Goal: Information Seeking & Learning: Learn about a topic

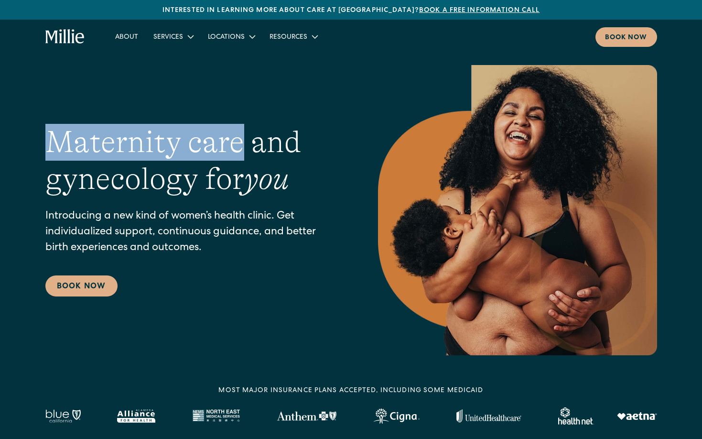
drag, startPoint x: 50, startPoint y: 148, endPoint x: 239, endPoint y: 144, distance: 188.7
click at [239, 144] on h1 "Maternity care and gynecology for you" at bounding box center [192, 161] width 294 height 74
copy h1 "Maternity care"
click at [403, 130] on img at bounding box center [517, 210] width 279 height 290
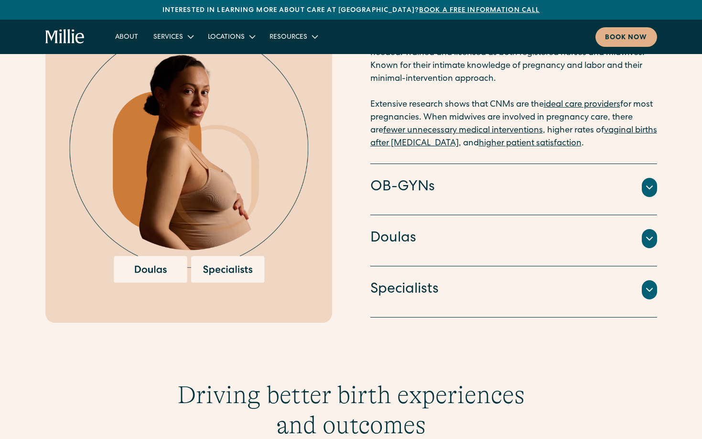
scroll to position [1129, 0]
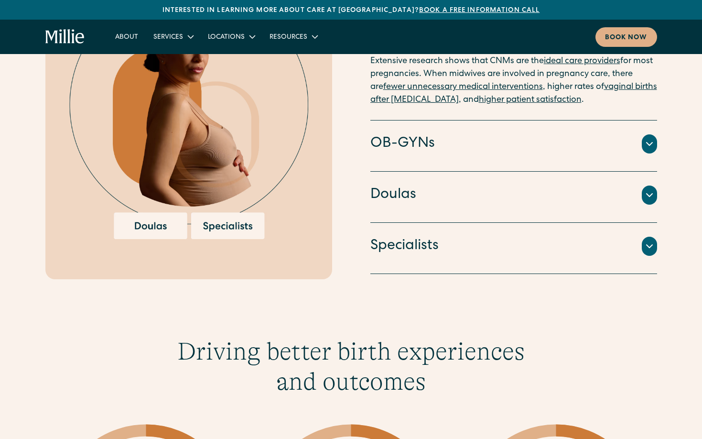
click at [403, 134] on h4 "OB-GYNs" at bounding box center [402, 144] width 64 height 20
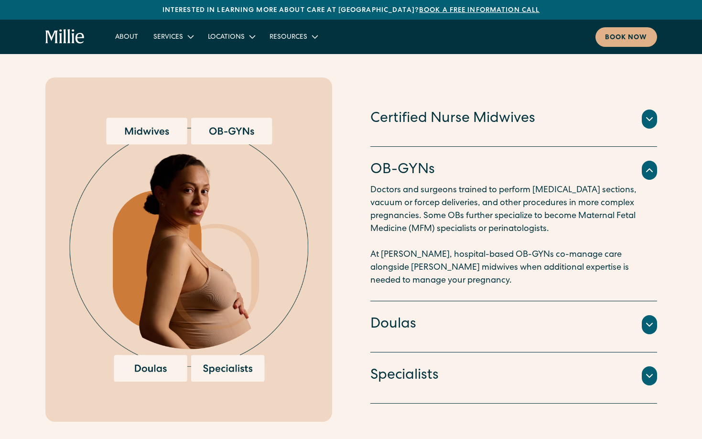
scroll to position [951, 0]
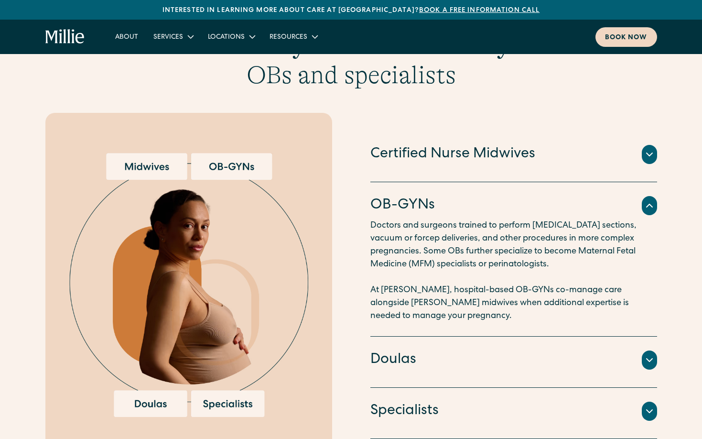
click at [611, 40] on div "Book now" at bounding box center [626, 38] width 43 height 10
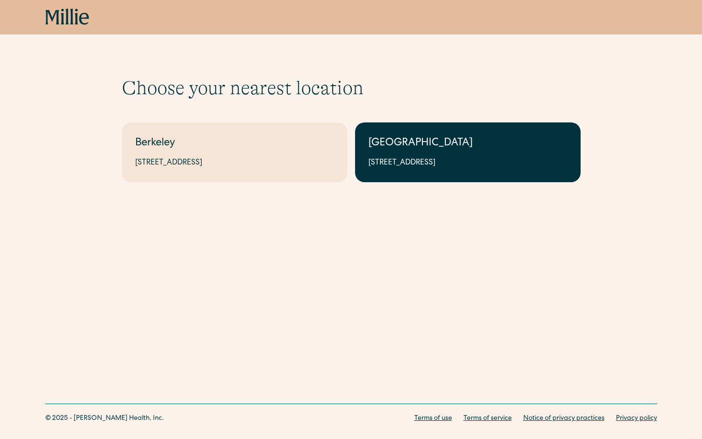
click at [425, 155] on link "South Bay 1471 Saratoga Ave, Suite 101, San Jose, CA 95129" at bounding box center [467, 152] width 225 height 60
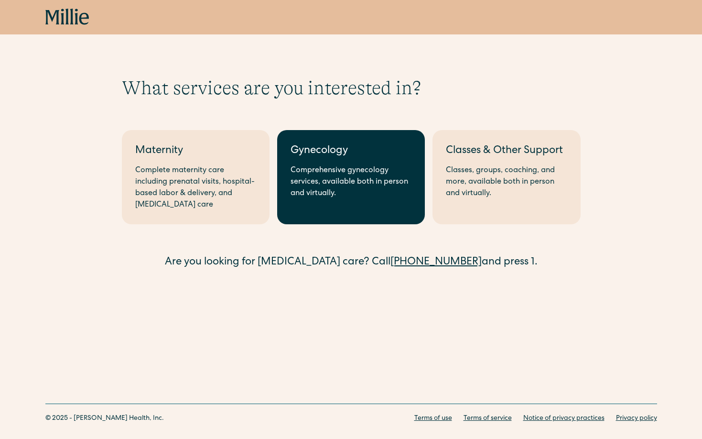
click at [353, 177] on div "Comprehensive gynecology services, available both in person and virtually." at bounding box center [350, 182] width 121 height 34
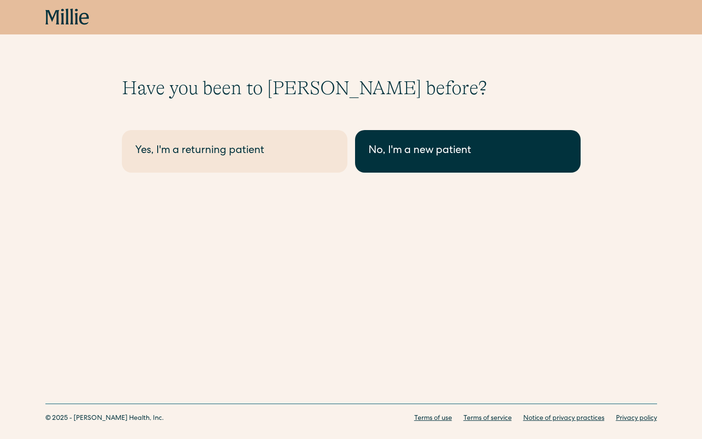
click at [393, 151] on div "No, I'm a new patient" at bounding box center [467, 151] width 199 height 16
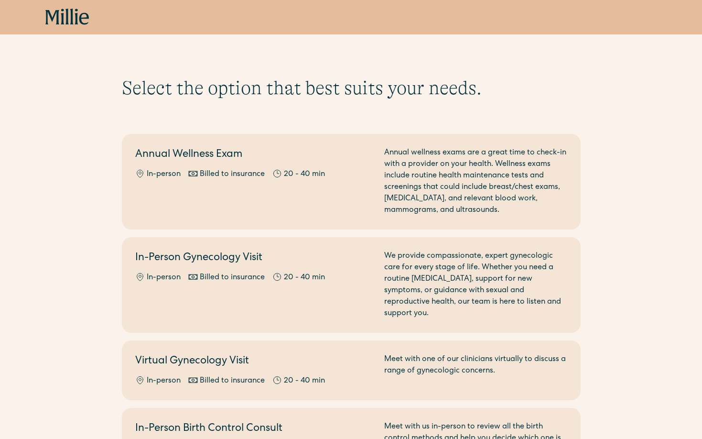
click at [80, 21] on icon at bounding box center [84, 19] width 10 height 12
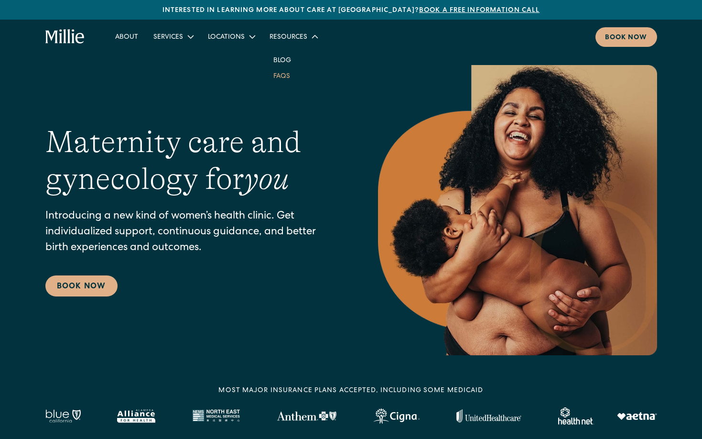
click at [283, 74] on link "FAQs" at bounding box center [282, 76] width 32 height 16
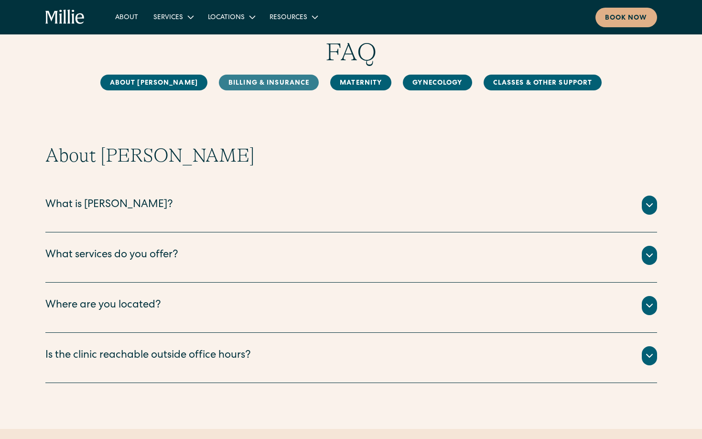
click at [277, 87] on link "Billing & Insurance" at bounding box center [269, 83] width 100 height 16
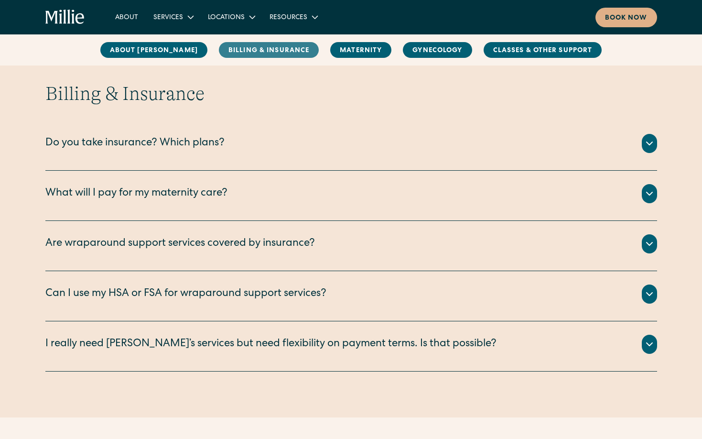
scroll to position [437, 0]
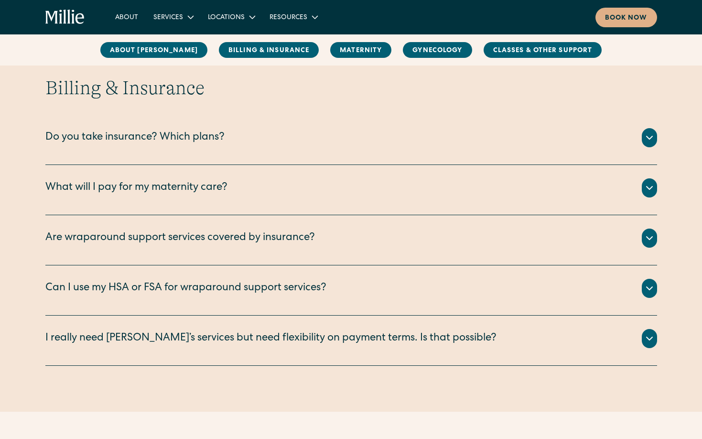
click at [268, 138] on div "Do you take insurance? Which plans?" at bounding box center [350, 137] width 611 height 19
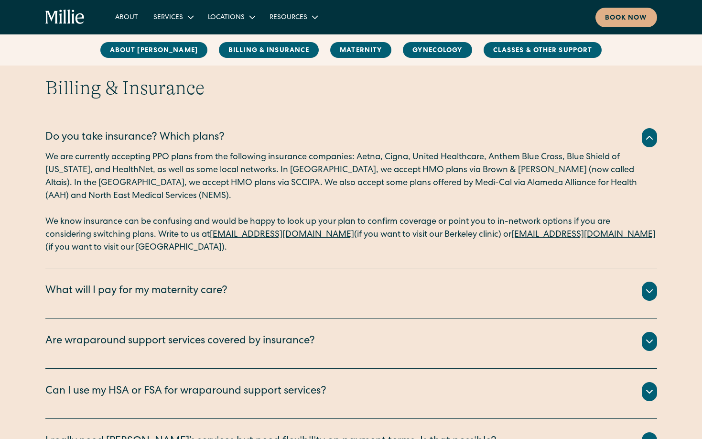
click at [268, 138] on div "Do you take insurance? Which plans?" at bounding box center [350, 137] width 611 height 19
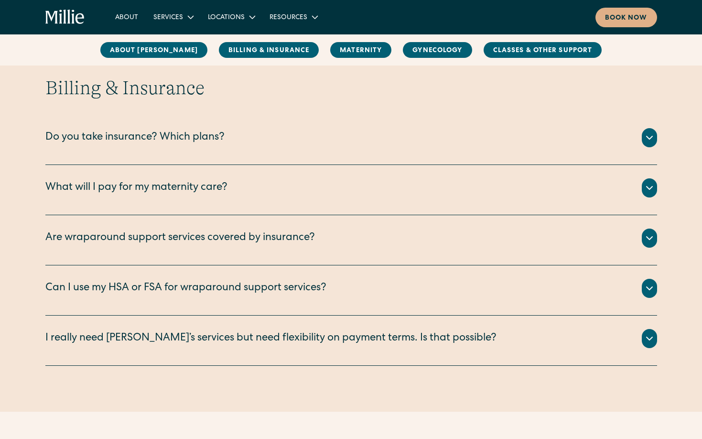
click at [264, 187] on div "What will I pay for my maternity care?" at bounding box center [350, 187] width 611 height 19
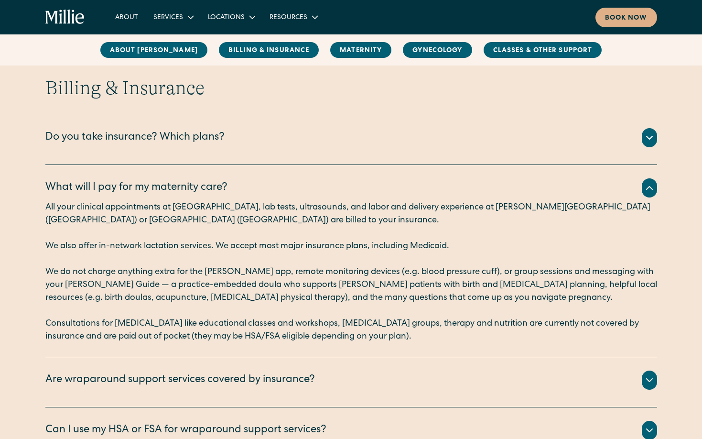
click at [264, 187] on div "What will I pay for my maternity care?" at bounding box center [350, 187] width 611 height 19
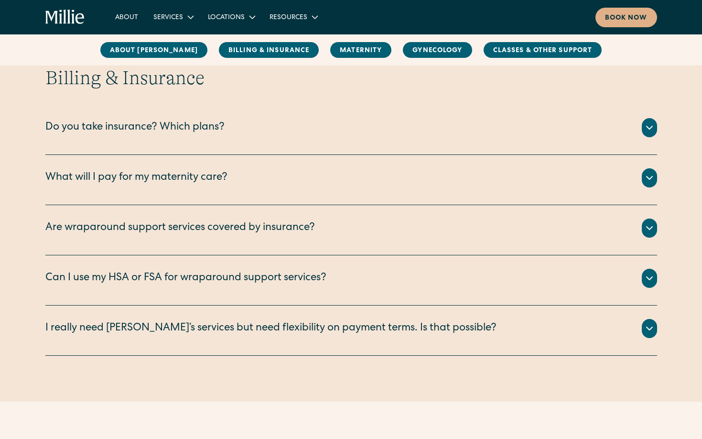
scroll to position [448, 0]
click at [295, 330] on div "I really need Millie’s services but need flexibility on payment terms. Is that …" at bounding box center [270, 328] width 451 height 16
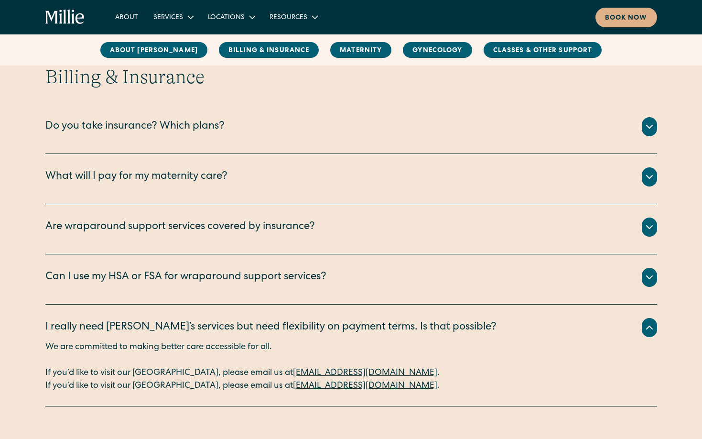
click at [295, 330] on div "I really need Millie’s services but need flexibility on payment terms. Is that …" at bounding box center [270, 328] width 451 height 16
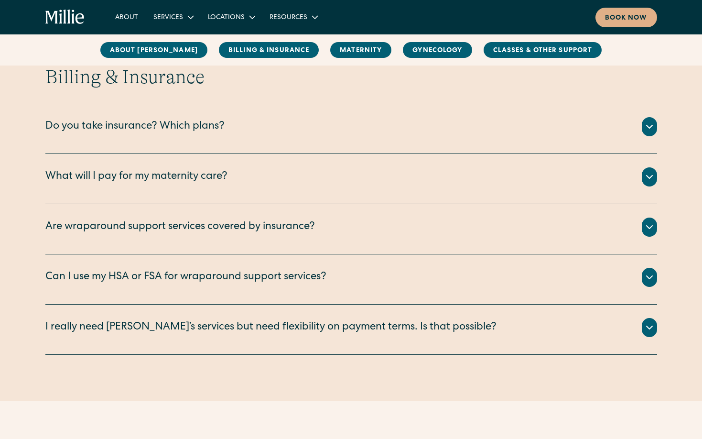
click at [285, 285] on div "Can I use my HSA or FSA for wraparound support services?" at bounding box center [350, 277] width 611 height 19
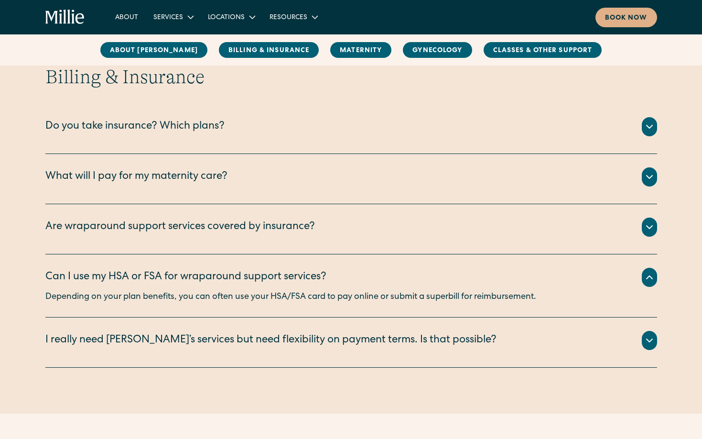
click at [285, 272] on div "Can I use my HSA or FSA for wraparound support services?" at bounding box center [185, 277] width 281 height 16
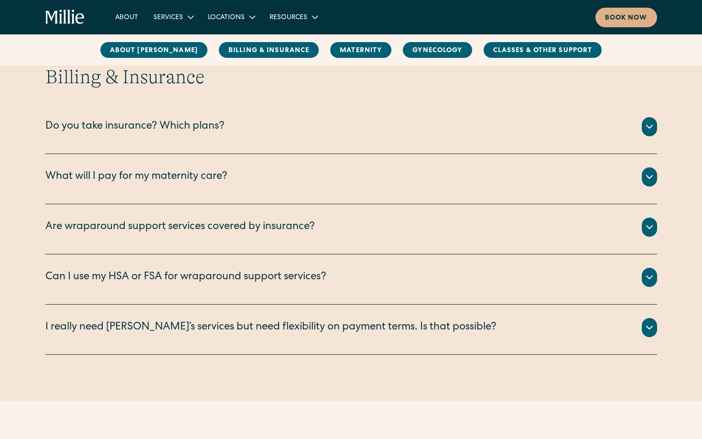
click at [305, 225] on div "Are wraparound support services covered by insurance?" at bounding box center [179, 227] width 269 height 16
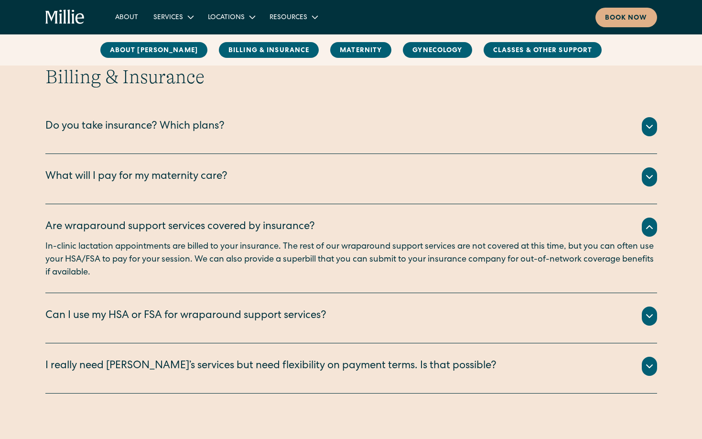
click at [305, 225] on div "Are wraparound support services covered by insurance?" at bounding box center [179, 227] width 269 height 16
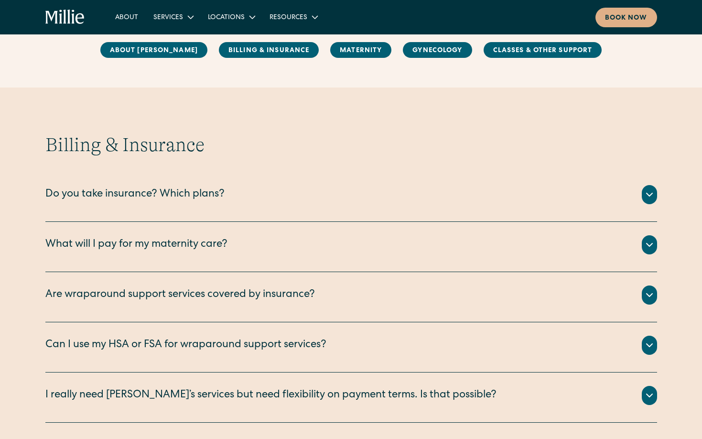
scroll to position [385, 0]
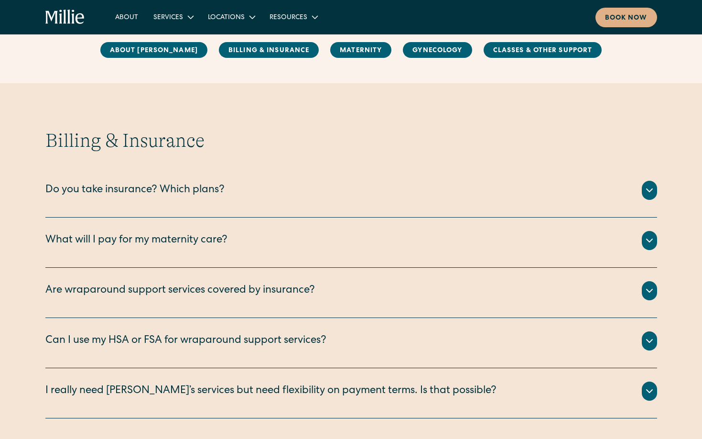
click at [316, 193] on div "Do you take insurance? Which plans?" at bounding box center [350, 190] width 611 height 19
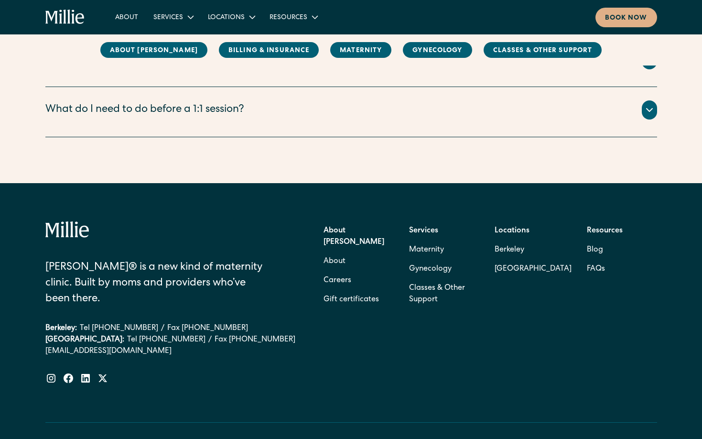
scroll to position [1950, 0]
